Goal: Task Accomplishment & Management: Use online tool/utility

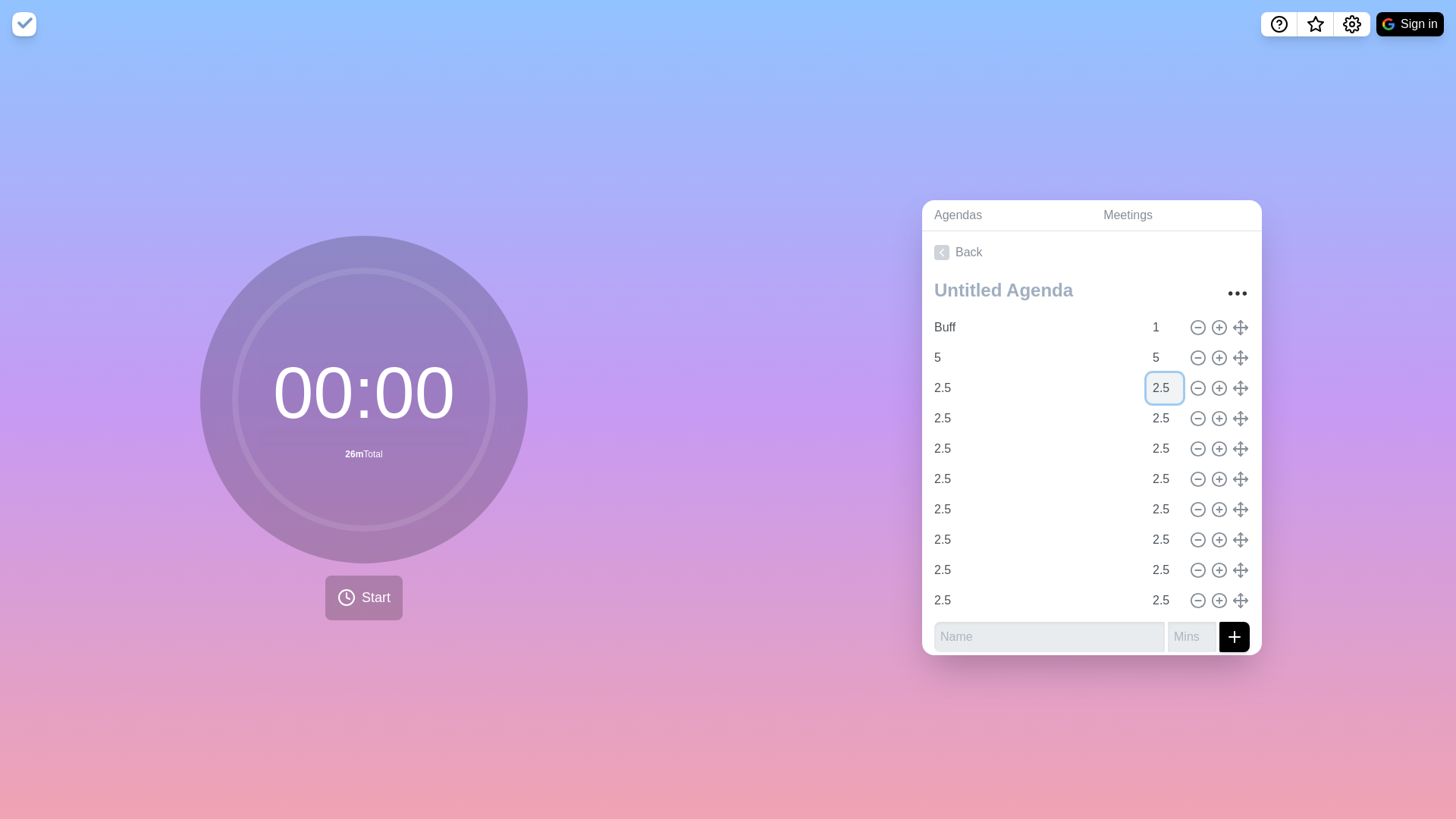
click at [1165, 387] on input "2.5" at bounding box center [1165, 388] width 36 height 30
type input "2.75"
click at [942, 383] on input "2.5" at bounding box center [1036, 388] width 215 height 30
click at [1194, 412] on circle at bounding box center [1197, 419] width 14 height 14
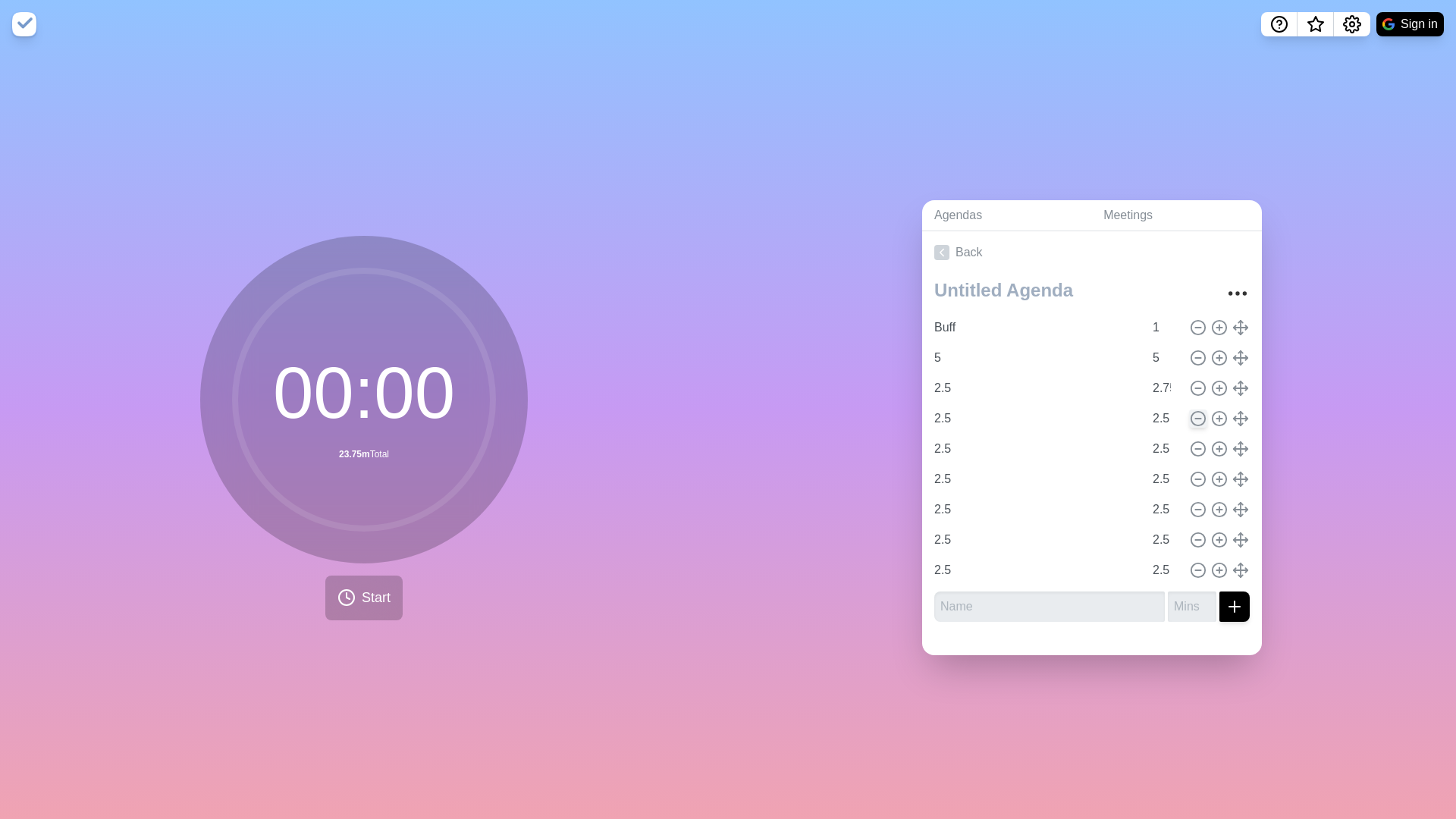
click at [1194, 412] on circle at bounding box center [1197, 419] width 14 height 14
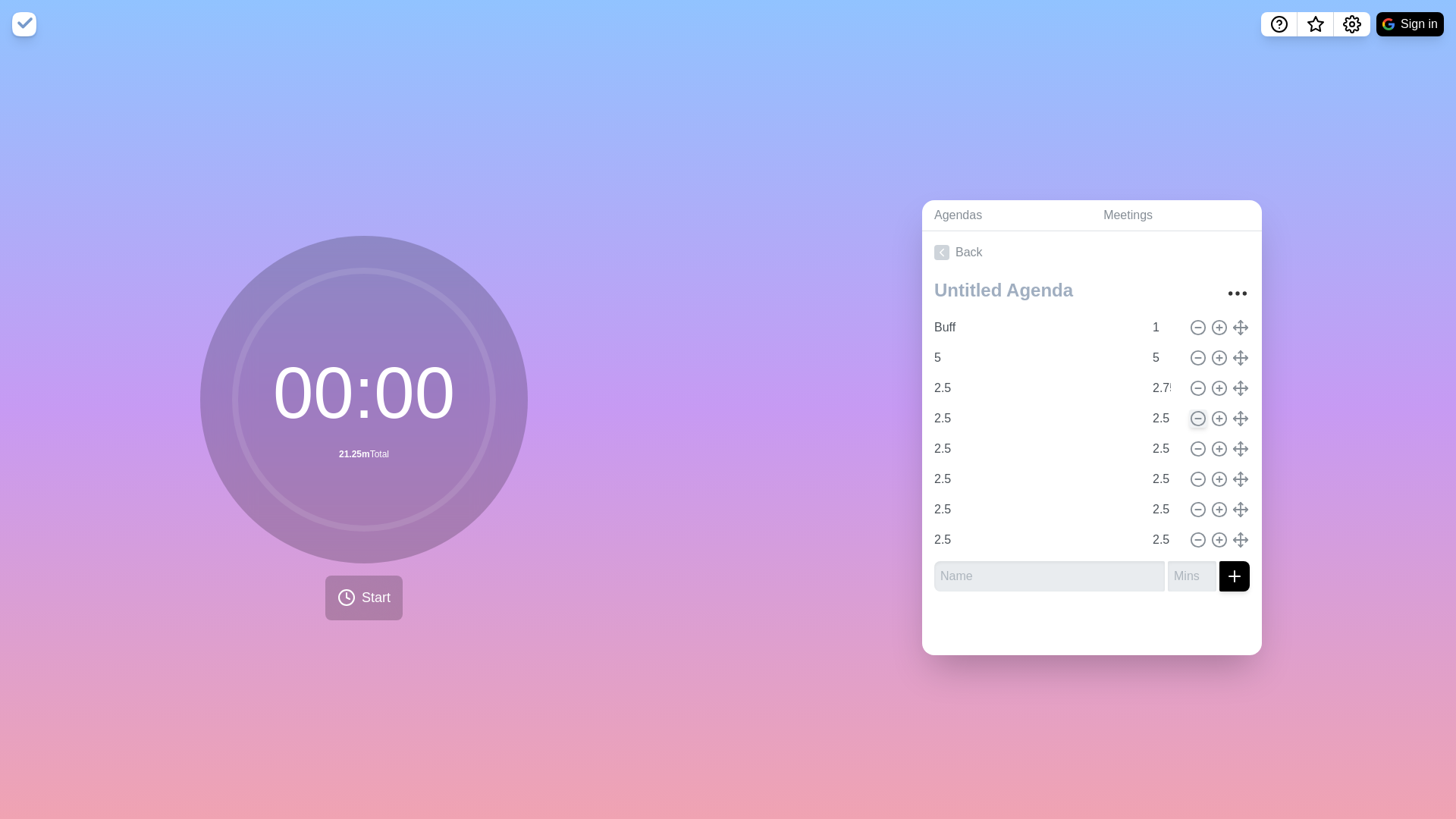
click at [1194, 412] on circle at bounding box center [1197, 419] width 14 height 14
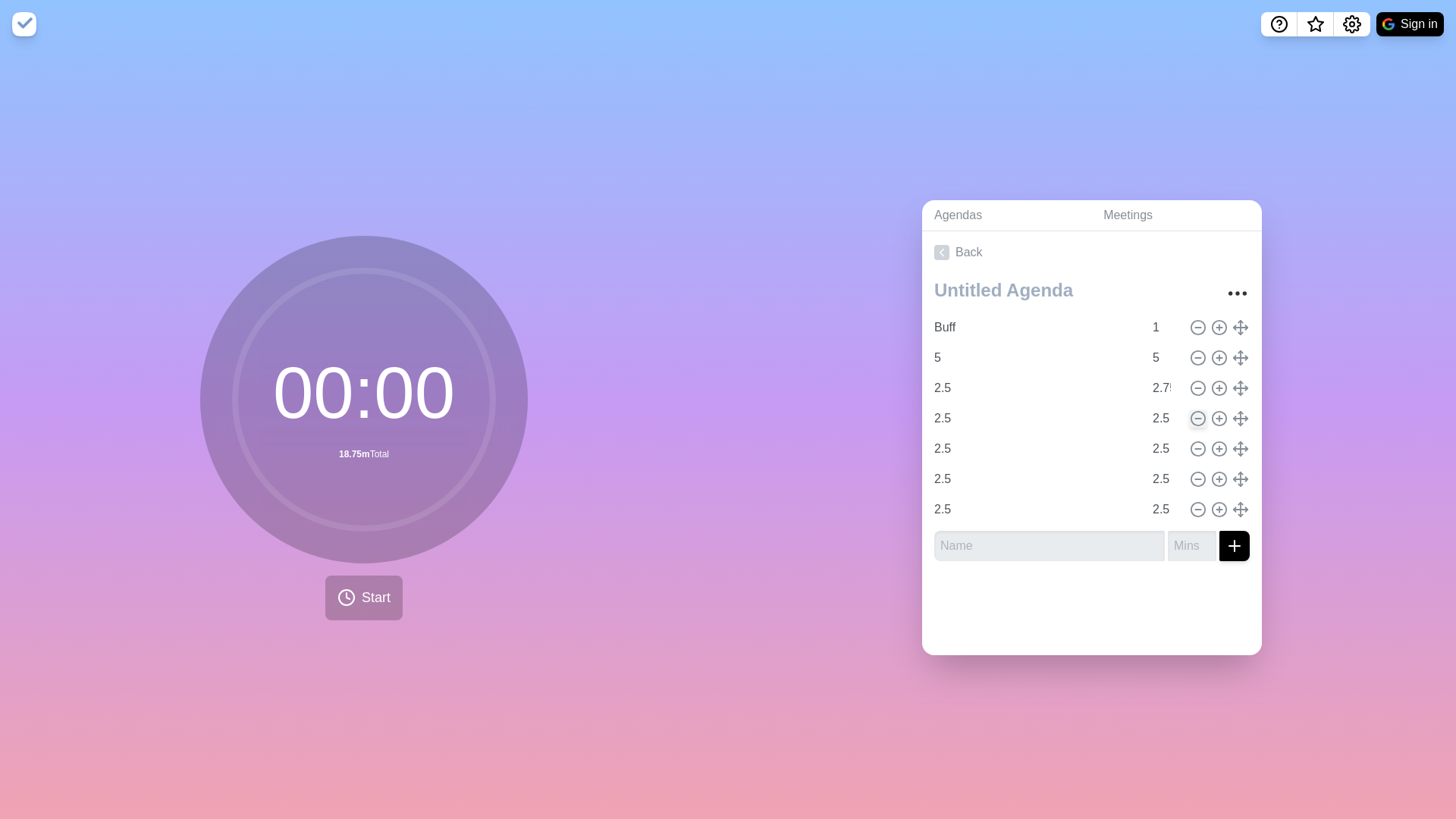
click at [1194, 412] on circle at bounding box center [1197, 419] width 14 height 14
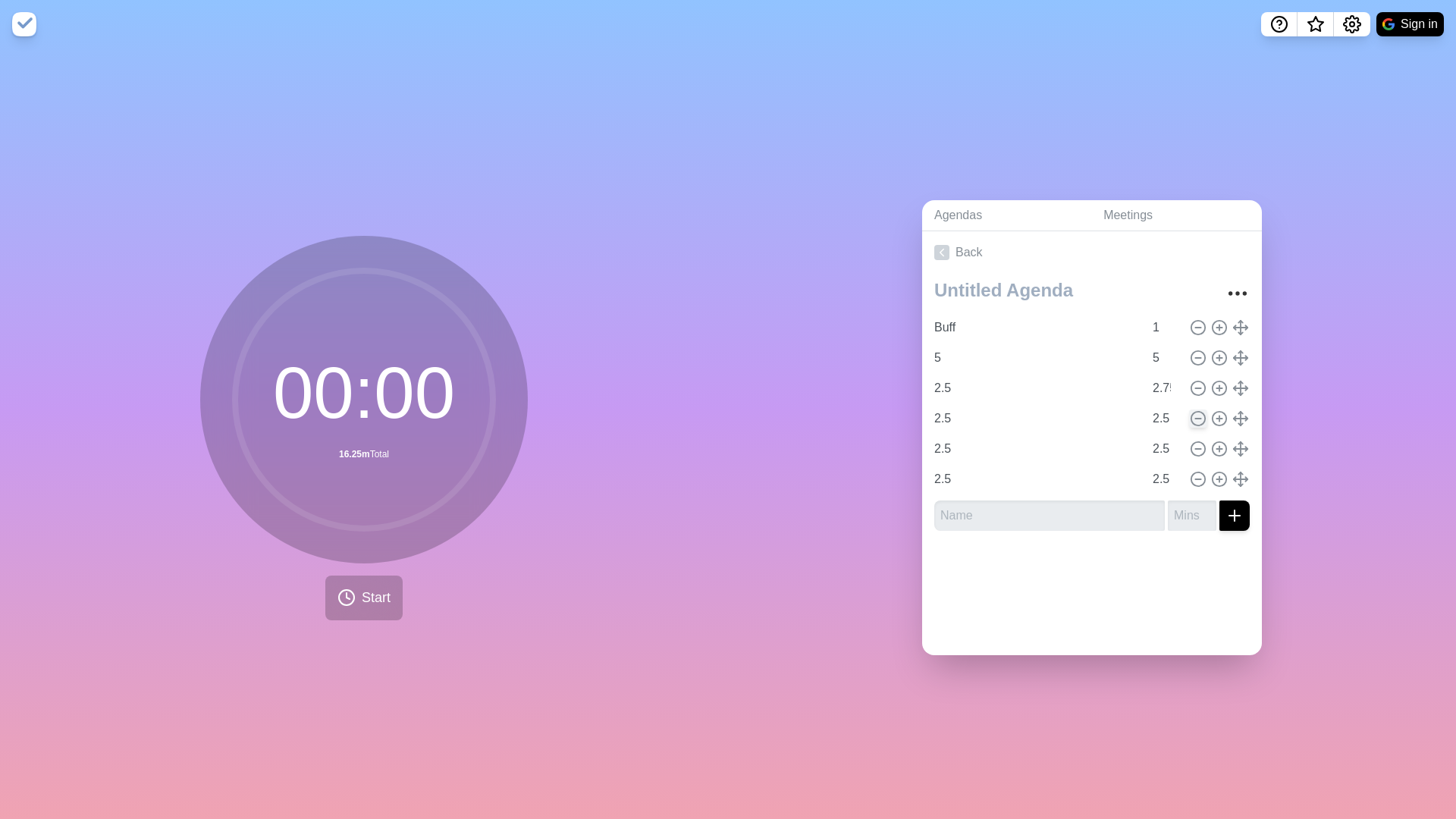
click at [1194, 412] on circle at bounding box center [1197, 419] width 14 height 14
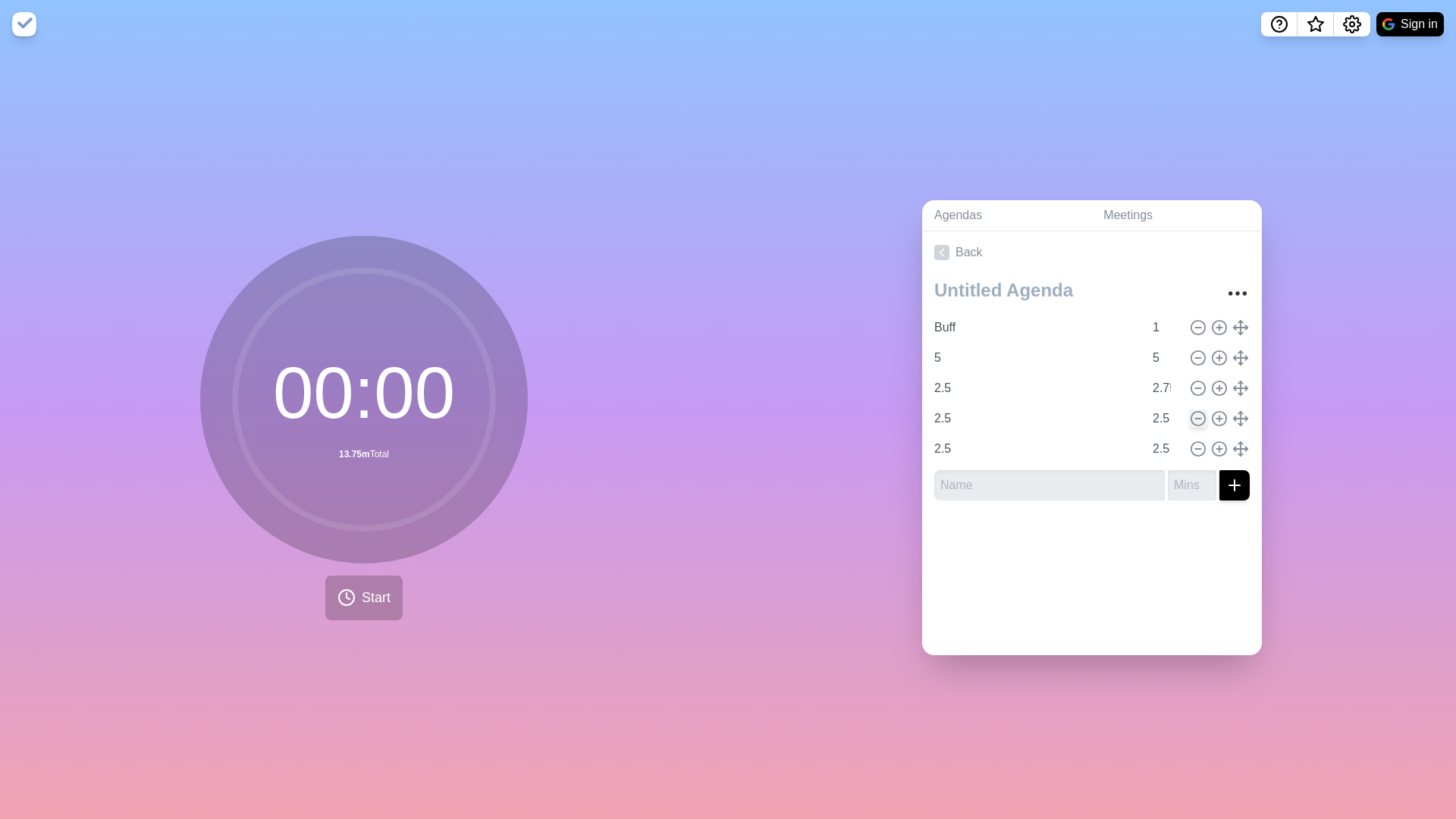
click at [1194, 412] on circle at bounding box center [1197, 419] width 14 height 14
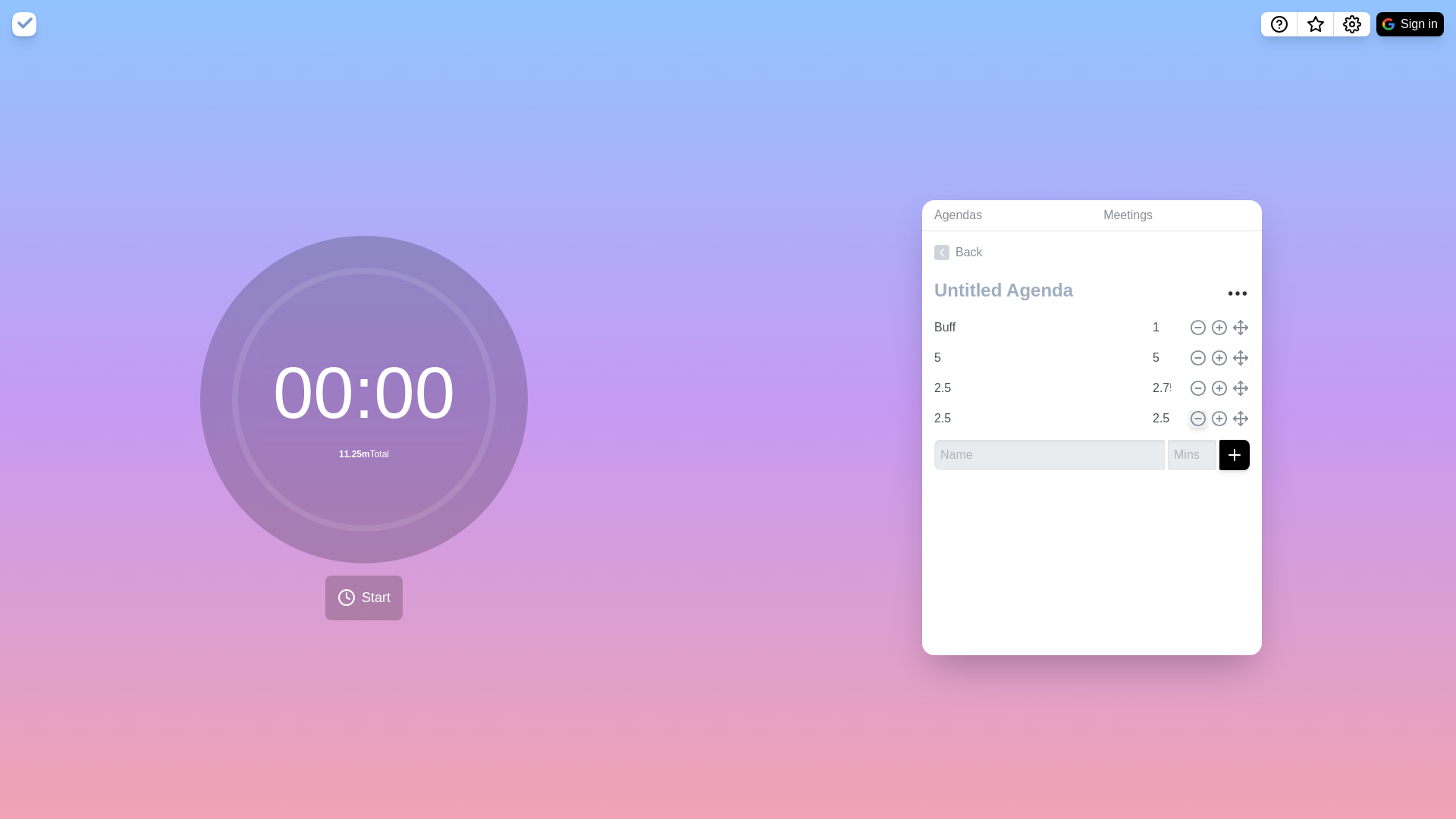
click at [1194, 412] on circle at bounding box center [1197, 419] width 14 height 14
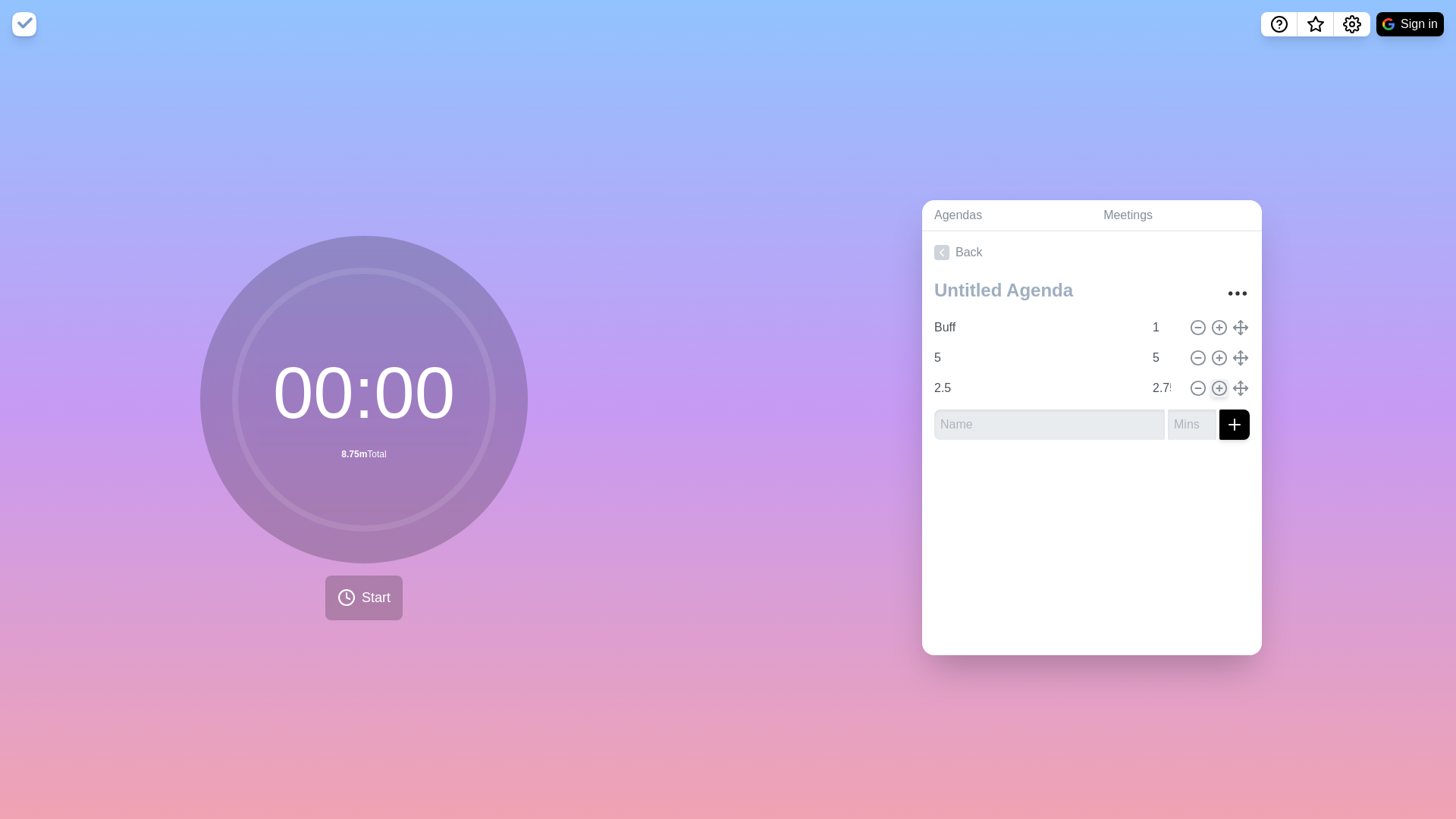
click at [1218, 385] on icon at bounding box center [1219, 389] width 16 height 16
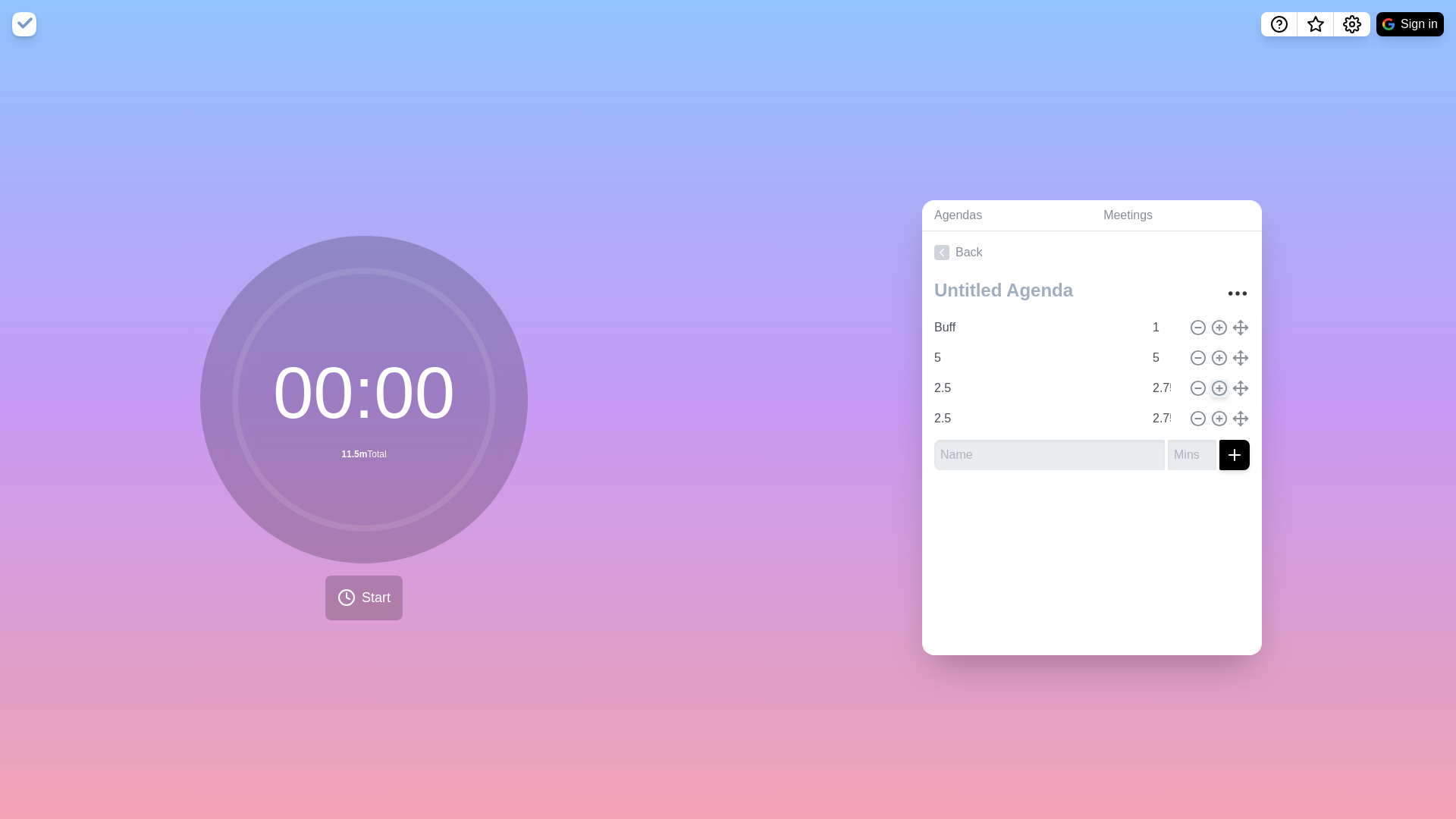
click at [1218, 385] on icon at bounding box center [1219, 389] width 16 height 16
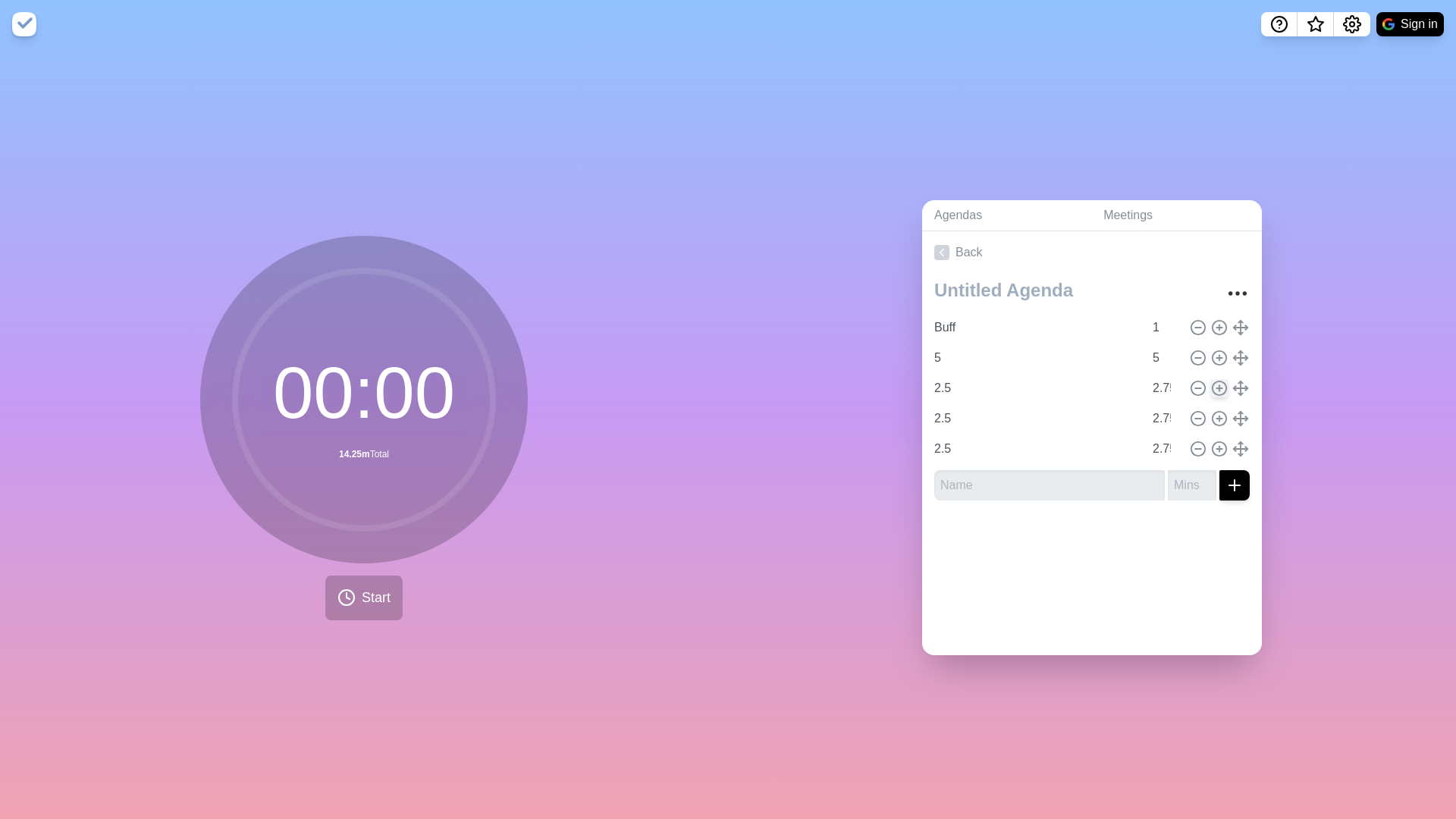
click at [1218, 385] on icon at bounding box center [1219, 389] width 16 height 16
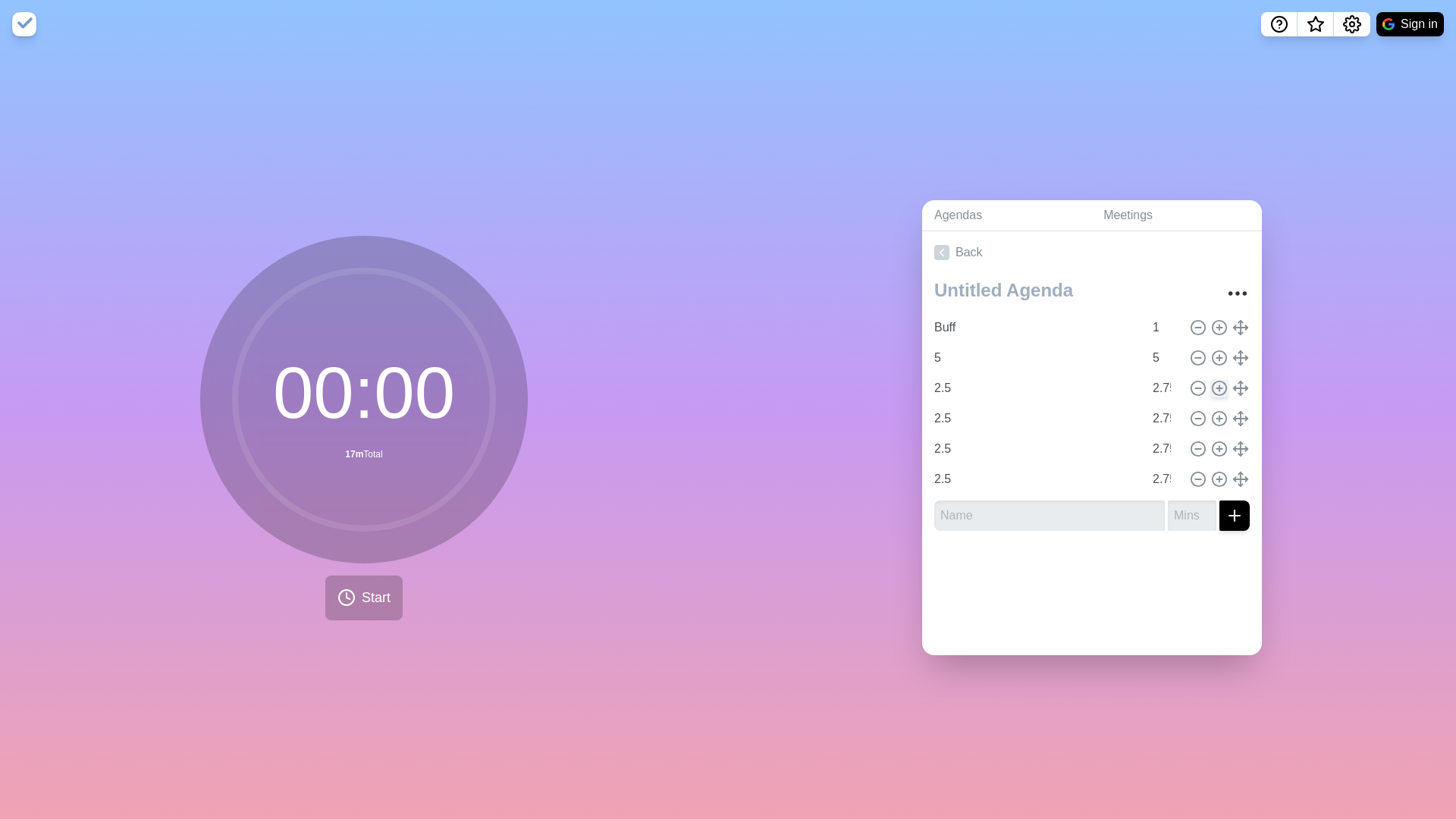
click at [1218, 385] on icon at bounding box center [1219, 389] width 16 height 16
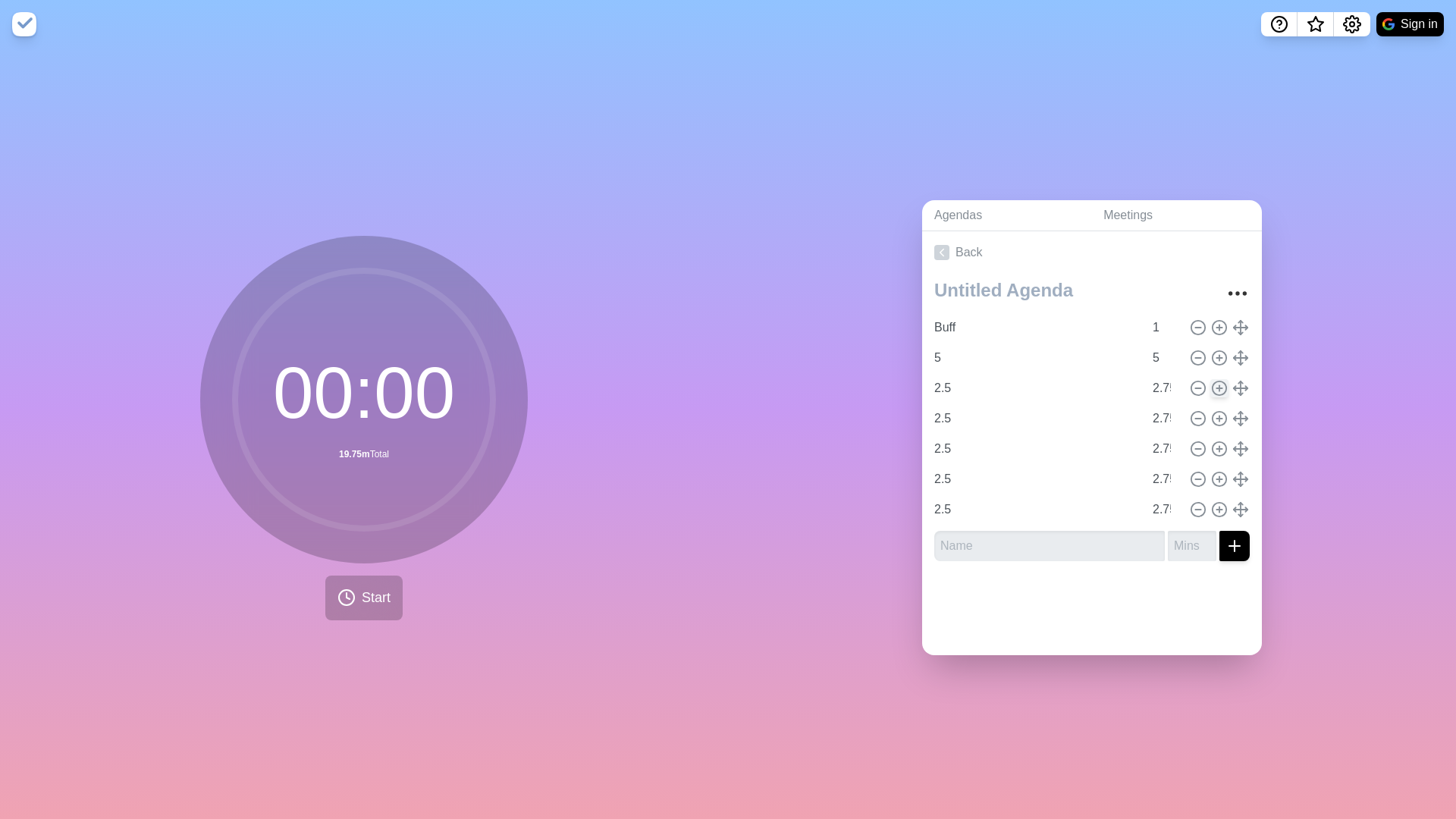
click at [1218, 385] on icon at bounding box center [1219, 389] width 16 height 16
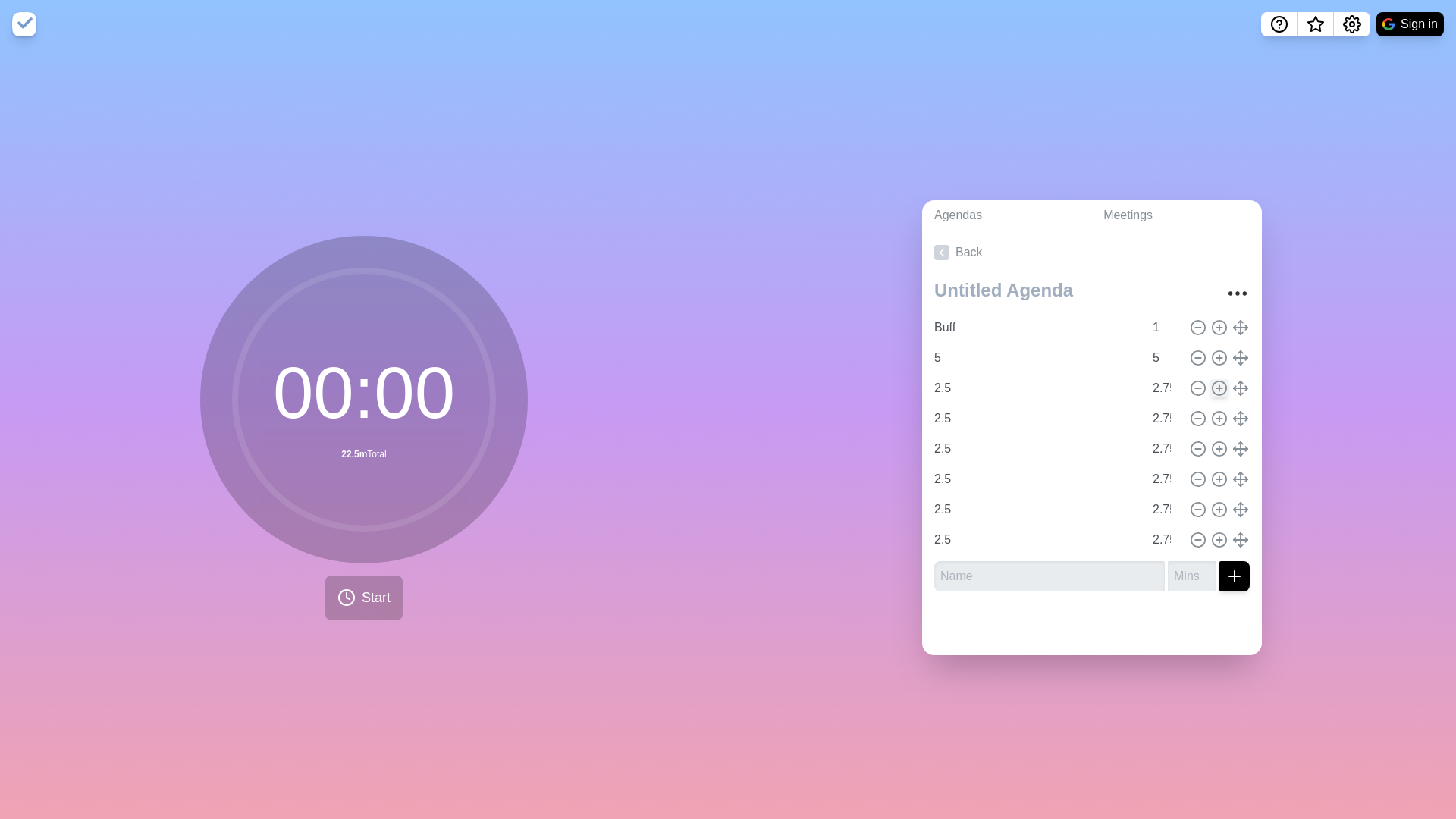
click at [1218, 385] on icon at bounding box center [1219, 389] width 16 height 16
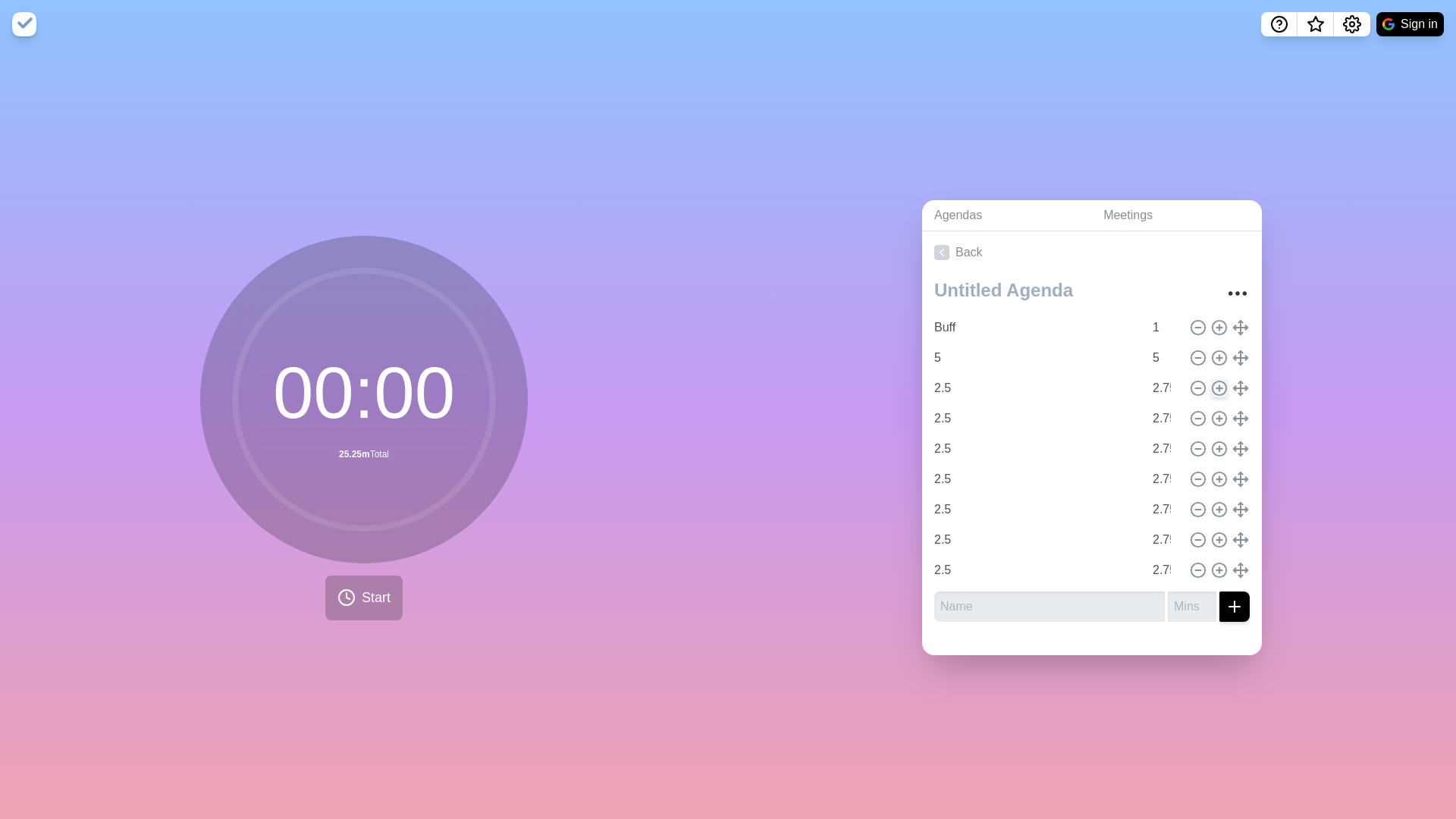
click at [1218, 385] on icon at bounding box center [1219, 389] width 16 height 16
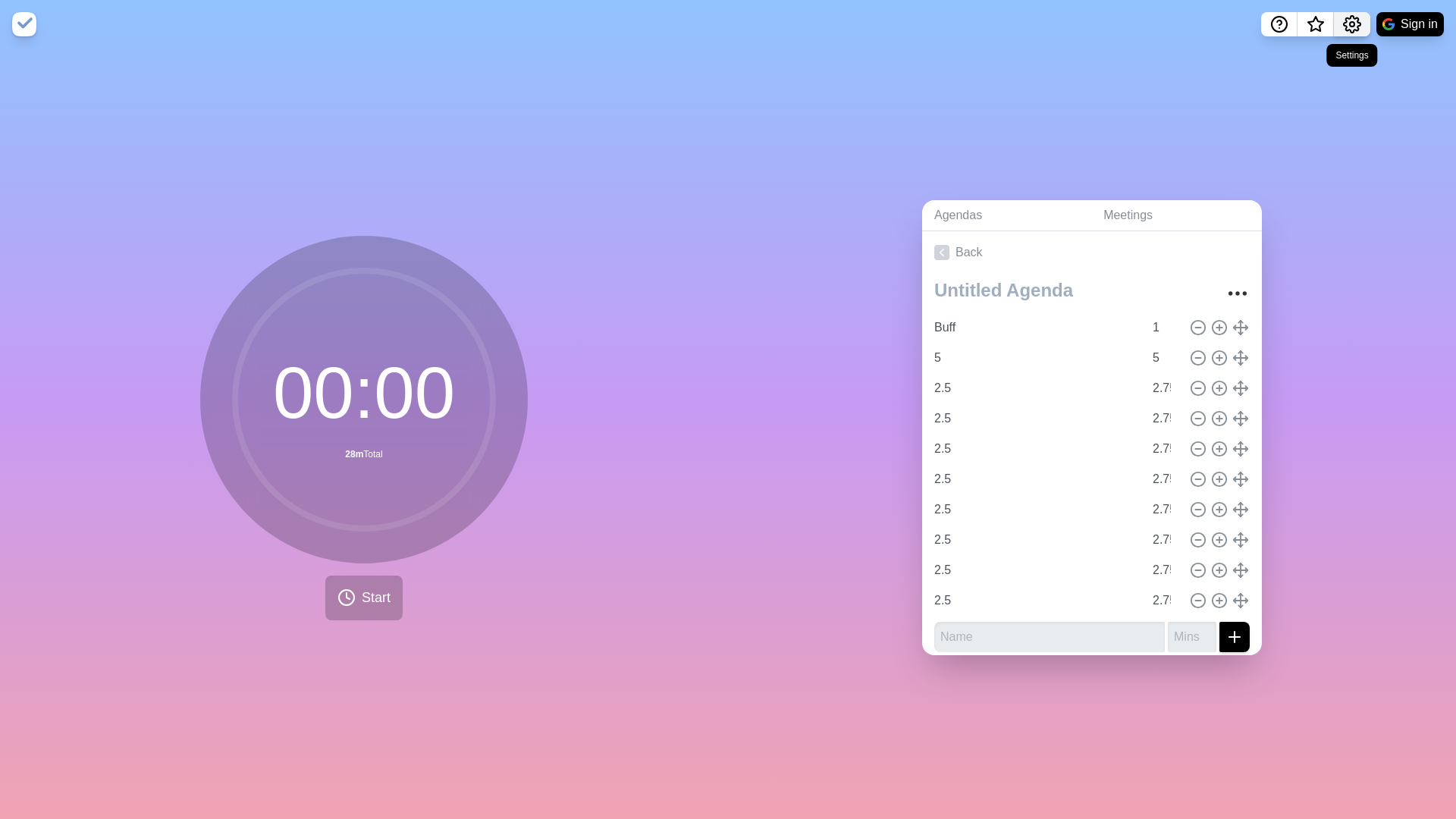
click at [1353, 26] on icon "Settings" at bounding box center [1353, 25] width 18 height 18
click at [1284, 63] on p "Preferences" at bounding box center [1303, 57] width 65 height 18
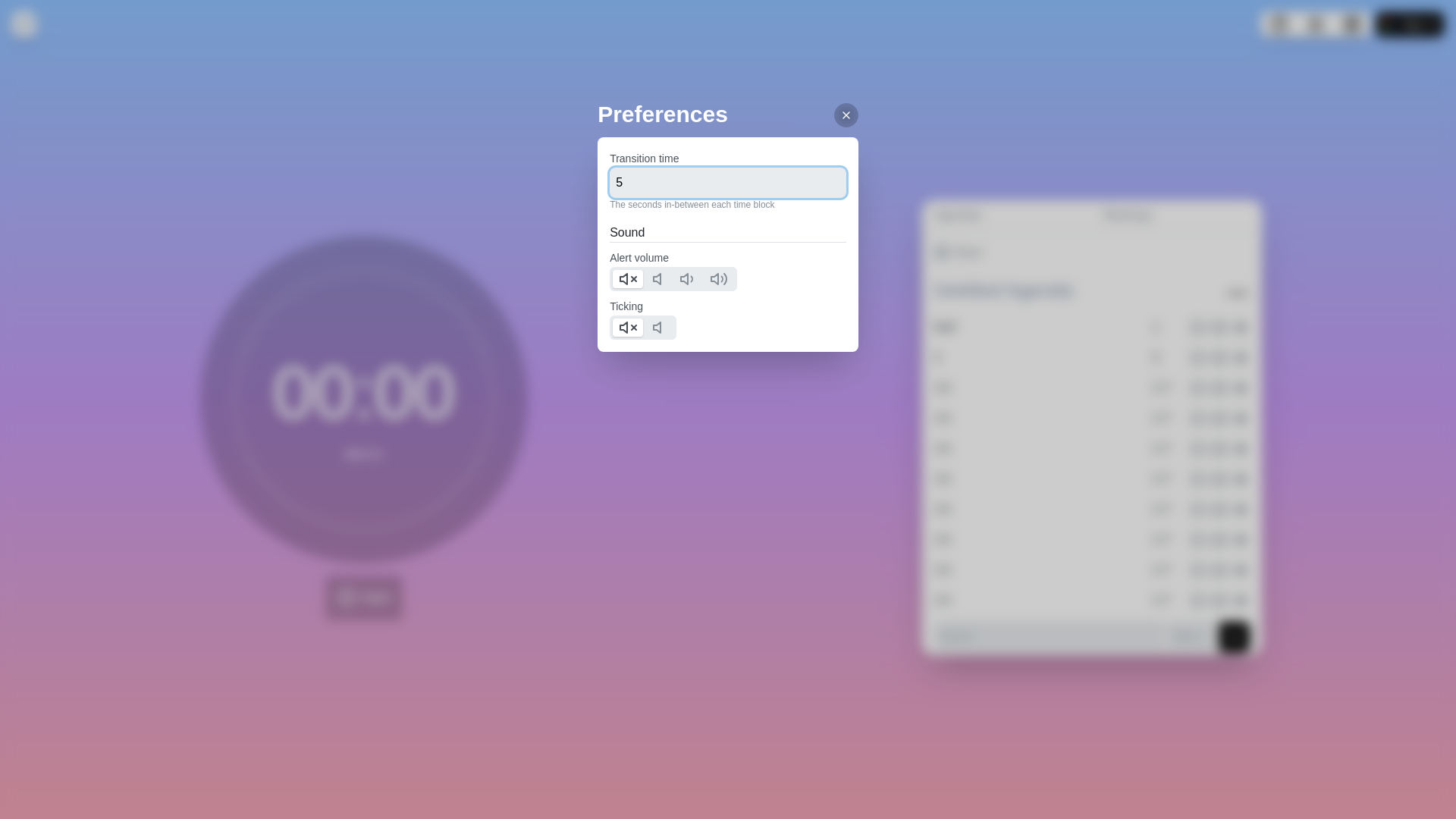
click at [650, 183] on input "5" at bounding box center [728, 183] width 237 height 30
click at [650, 183] on input "10" at bounding box center [728, 183] width 237 height 30
type input "12"
drag, startPoint x: 719, startPoint y: 383, endPoint x: 749, endPoint y: 375, distance: 31.0
click at [720, 382] on div "Preferences Transition time 12 The seconds in-between each time block Sound Ale…" at bounding box center [727, 255] width 261 height 316
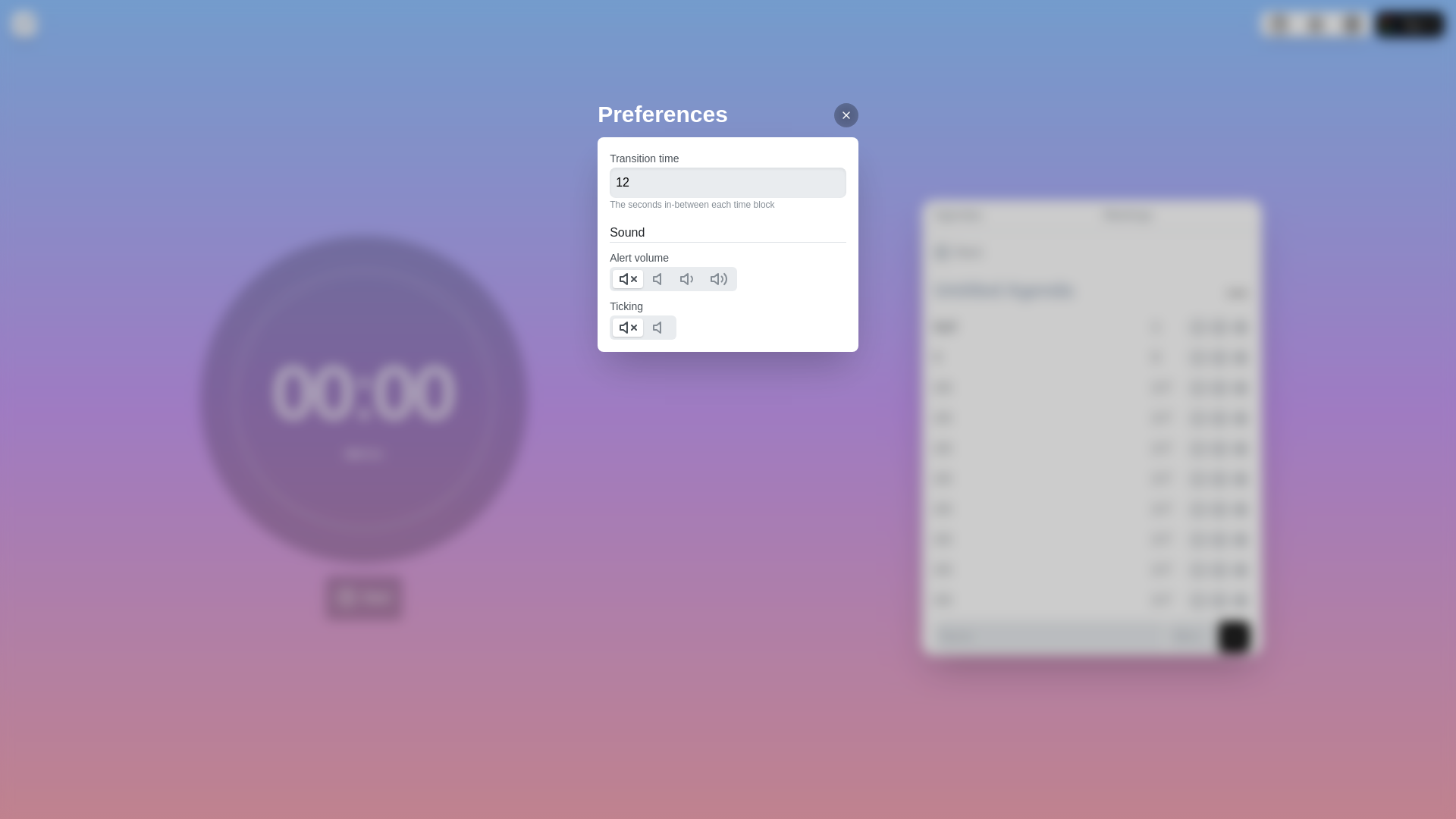
click at [846, 116] on div at bounding box center [846, 115] width 25 height 25
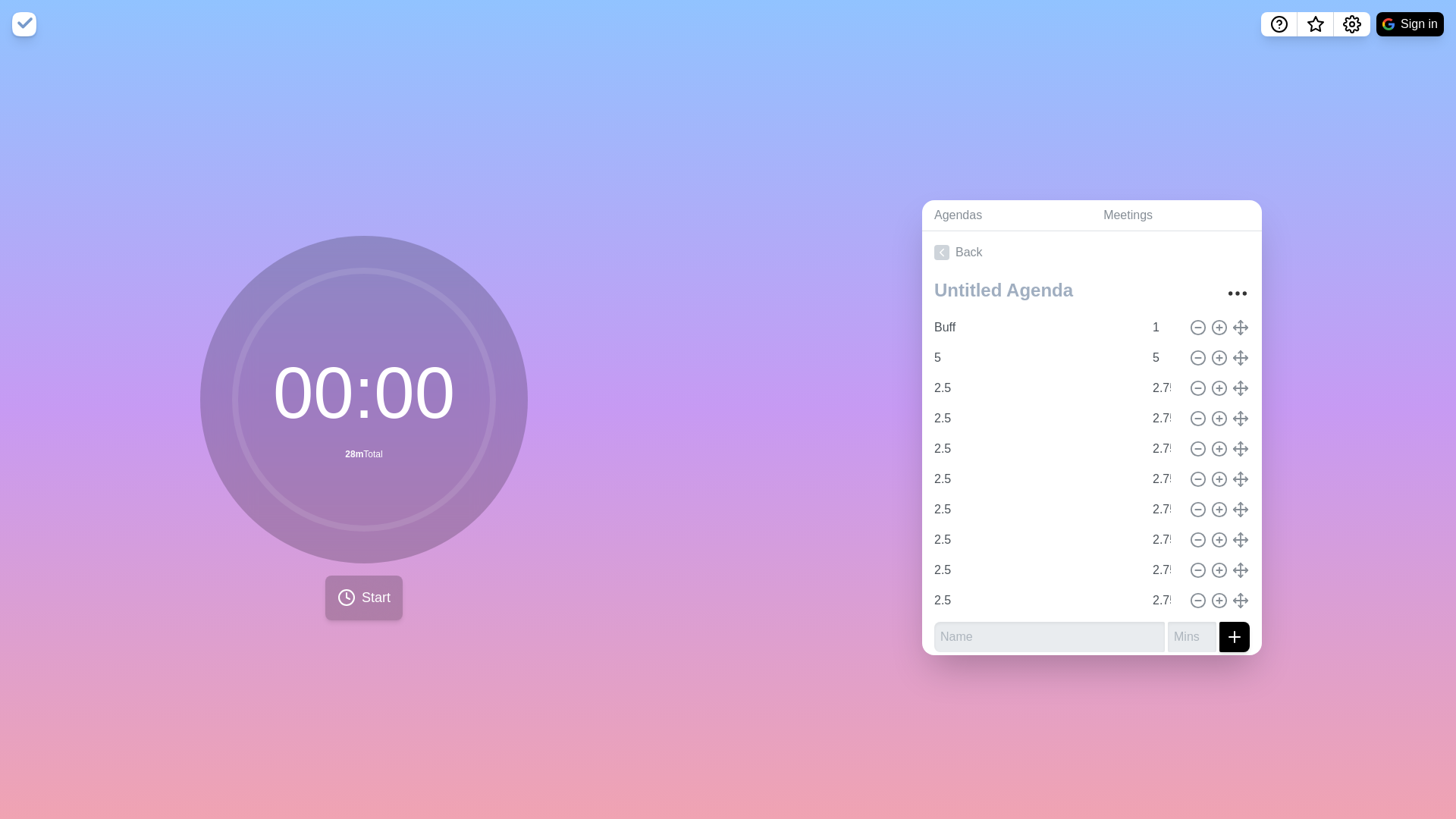
click at [370, 598] on span "Start" at bounding box center [376, 597] width 29 height 21
